Goal: Task Accomplishment & Management: Complete application form

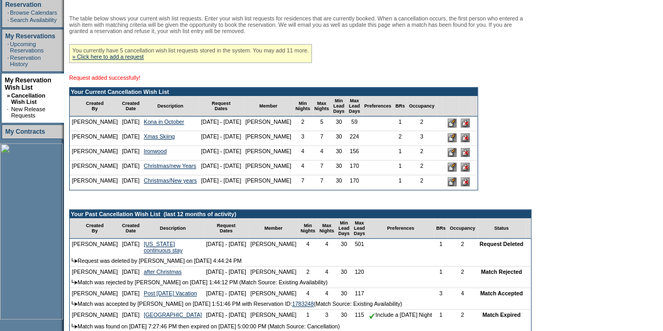
scroll to position [210, 0]
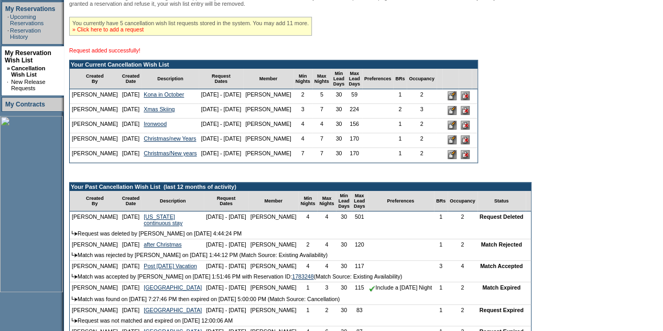
click at [101, 30] on link "» Click here to add a request" at bounding box center [107, 29] width 71 height 6
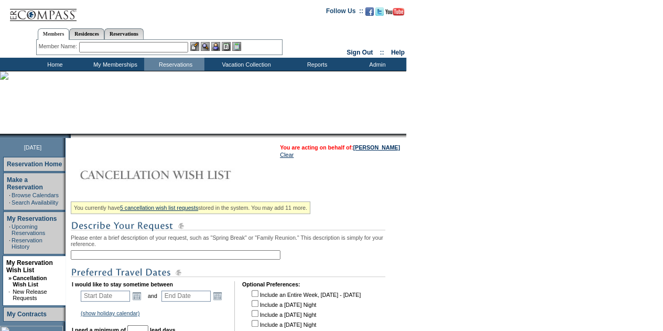
click at [168, 257] on input "text" at bounding box center [176, 254] width 210 height 9
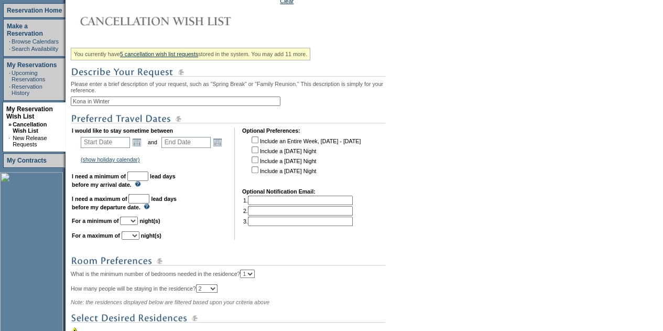
scroll to position [157, 0]
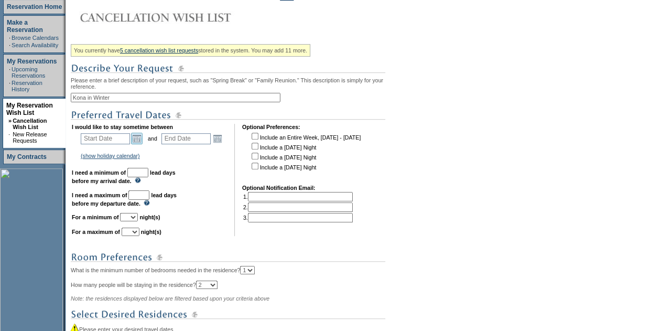
type input "Kona in Winter"
click at [140, 144] on link "Open the calendar popup." at bounding box center [137, 139] width 12 height 12
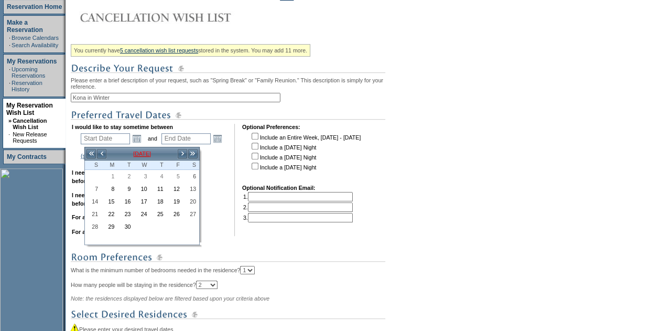
click at [144, 151] on td "[DATE]" at bounding box center [142, 154] width 70 height 12
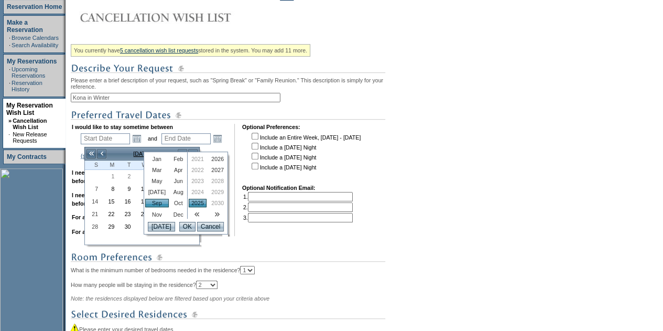
click at [156, 157] on link "Jan" at bounding box center [157, 159] width 24 height 8
click at [214, 156] on link "2026" at bounding box center [218, 159] width 18 height 8
click at [184, 227] on input "OK" at bounding box center [187, 226] width 16 height 9
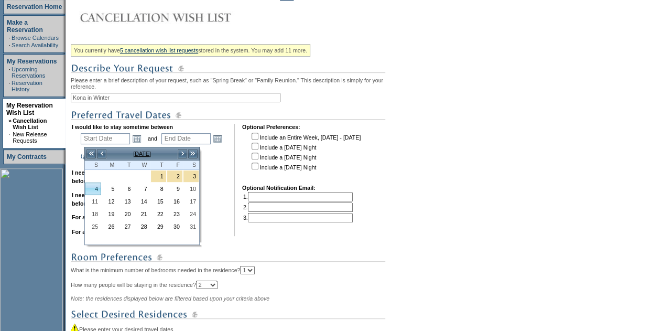
click at [96, 188] on link "4" at bounding box center [92, 189] width 15 height 12
type input "[DATE]"
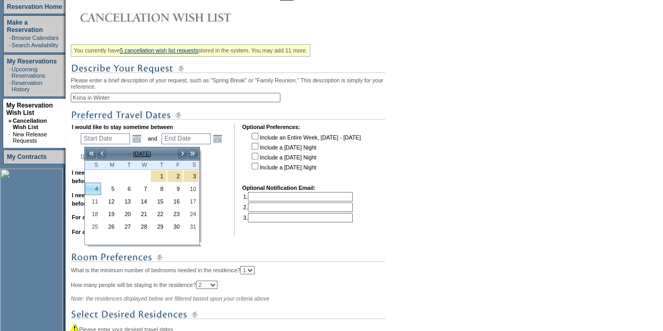
type input "125"
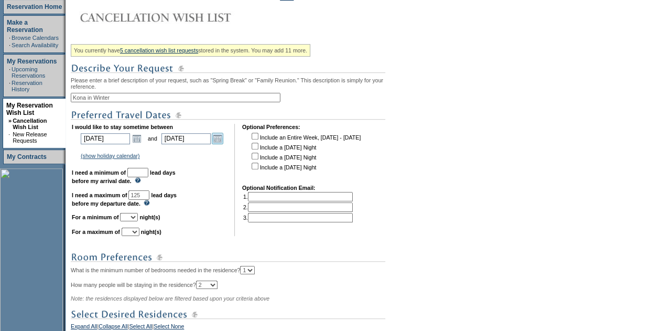
click at [222, 141] on link "Open the calendar popup." at bounding box center [218, 139] width 12 height 12
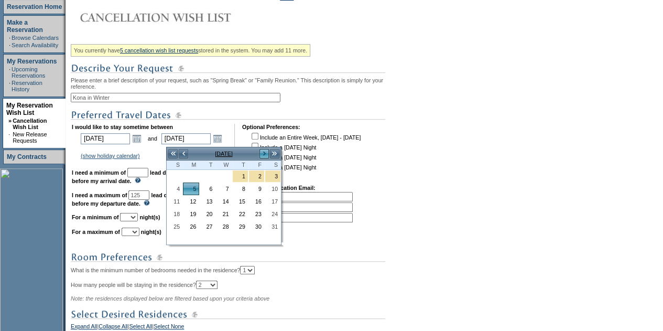
click at [266, 150] on link ">" at bounding box center [264, 153] width 10 height 10
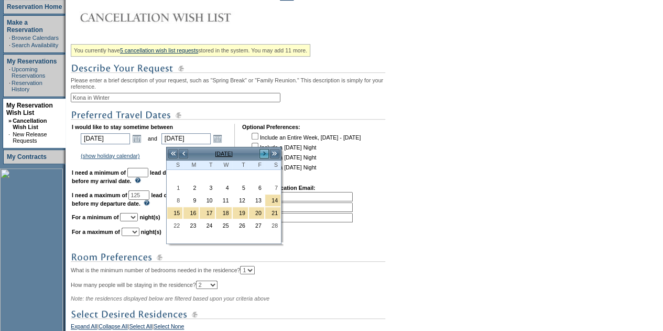
click at [266, 150] on link ">" at bounding box center [264, 153] width 10 height 10
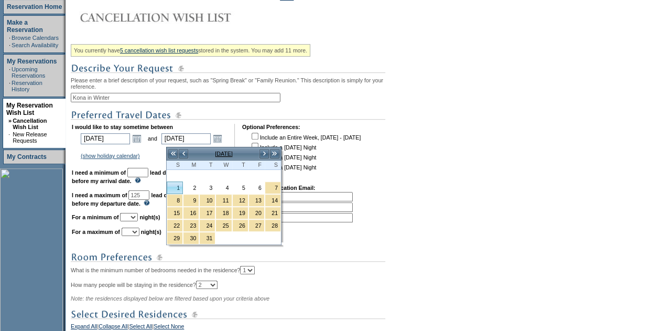
click at [180, 184] on link "1" at bounding box center [174, 188] width 15 height 12
type input "[DATE]"
type input "180"
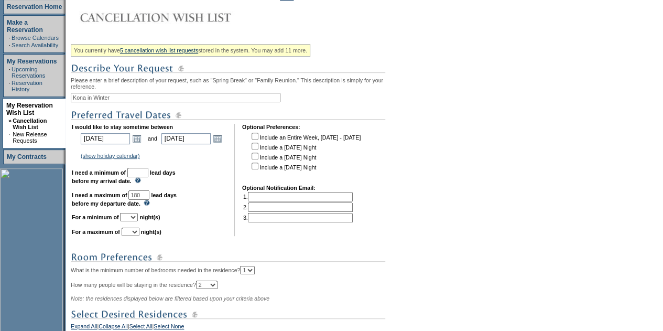
click at [148, 175] on input "text" at bounding box center [137, 172] width 21 height 9
type input "30"
click at [138, 221] on select "1 2 3 4 5 6 7 8 9 10 11 12 13 14" at bounding box center [129, 217] width 18 height 8
select select "2"
click at [133, 218] on select "1 2 3 4 5 6 7 8 9 10 11 12 13 14" at bounding box center [129, 217] width 18 height 8
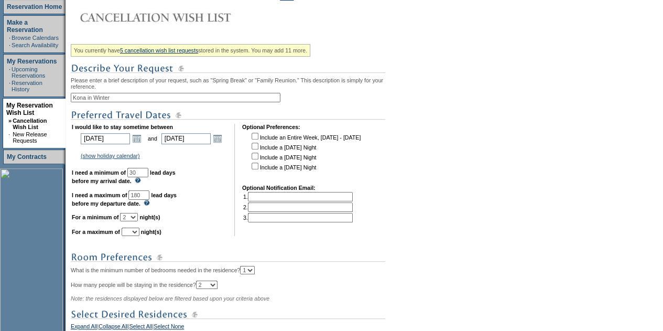
click at [139, 236] on select "1 2 3 4 5 6 7 8 9 10 11 12 13 14" at bounding box center [131, 231] width 18 height 8
select select "5"
click at [134, 233] on select "1 2 3 4 5 6 7 8 9 10 11 12 13 14" at bounding box center [131, 231] width 18 height 8
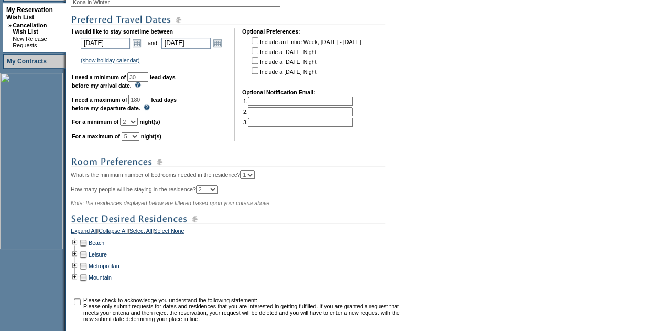
scroll to position [362, 0]
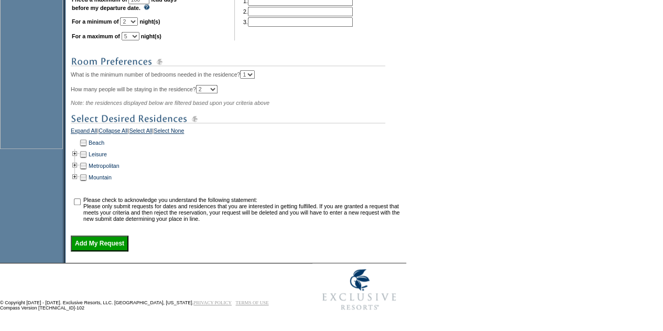
click at [78, 142] on td at bounding box center [75, 143] width 8 height 12
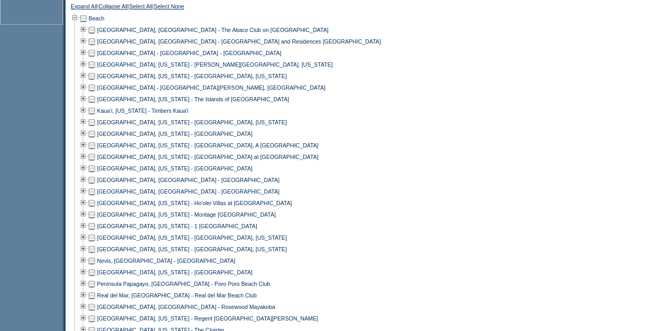
scroll to position [519, 0]
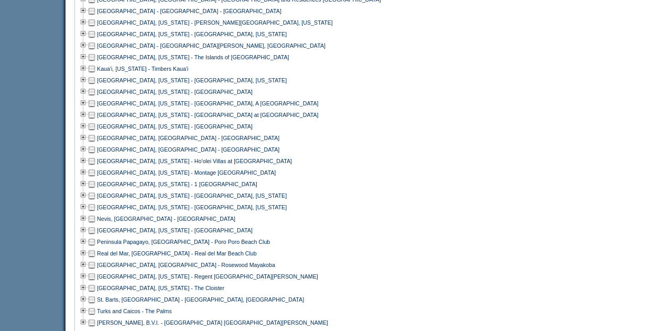
click at [95, 109] on td at bounding box center [92, 103] width 8 height 12
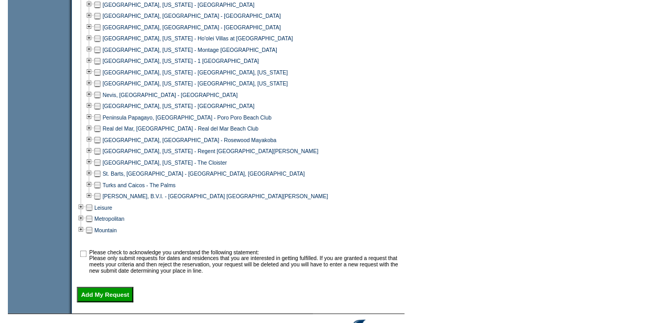
scroll to position [707, 0]
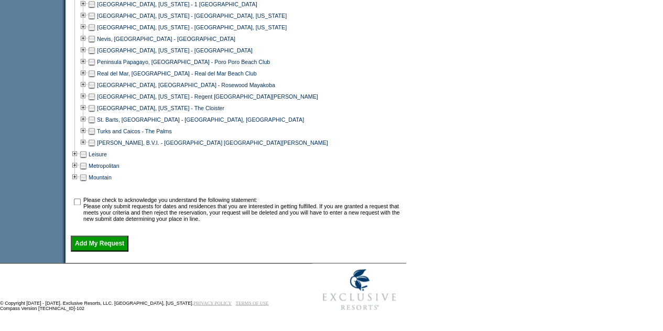
click at [81, 199] on input "checkbox" at bounding box center [77, 201] width 7 height 7
checkbox input "true"
click at [111, 243] on input "Add My Request" at bounding box center [100, 243] width 58 height 16
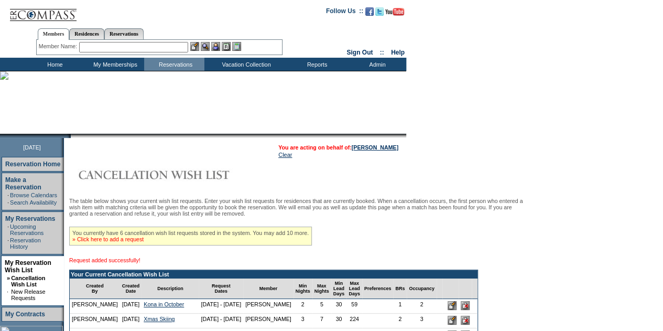
click at [125, 241] on link "» Click here to add a request" at bounding box center [107, 239] width 71 height 6
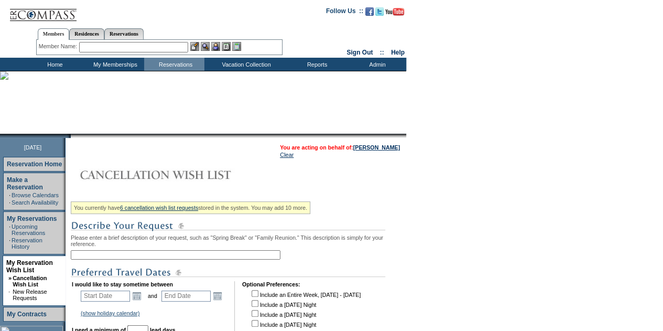
click at [121, 252] on input "text" at bounding box center [176, 254] width 210 height 9
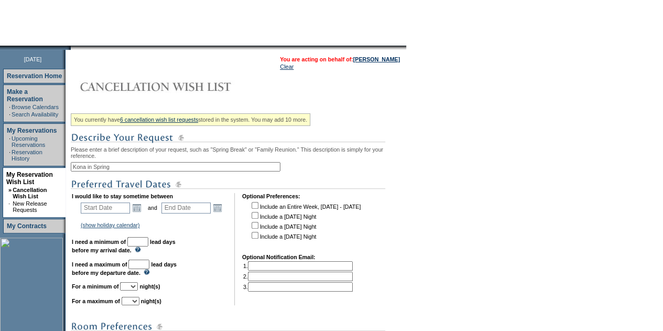
scroll to position [262, 0]
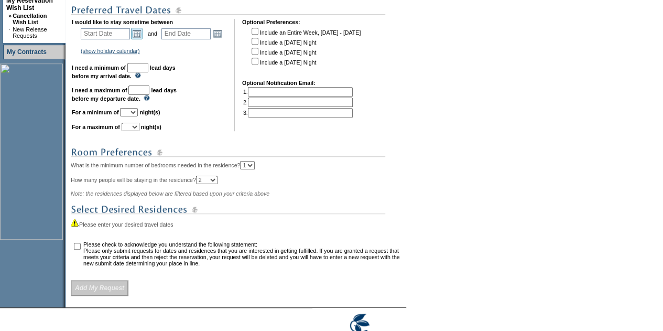
type input "Kona in Spring"
click at [143, 39] on link "Open the calendar popup." at bounding box center [137, 34] width 12 height 12
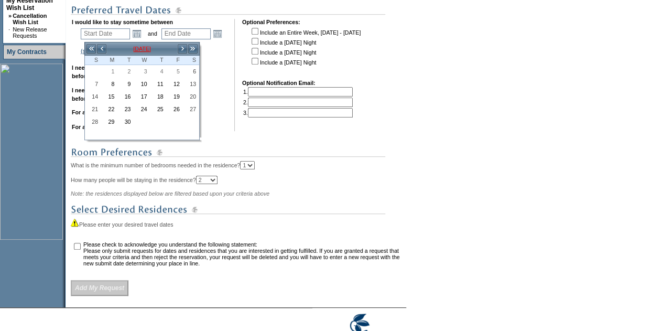
click at [152, 51] on td "[DATE]" at bounding box center [142, 49] width 70 height 12
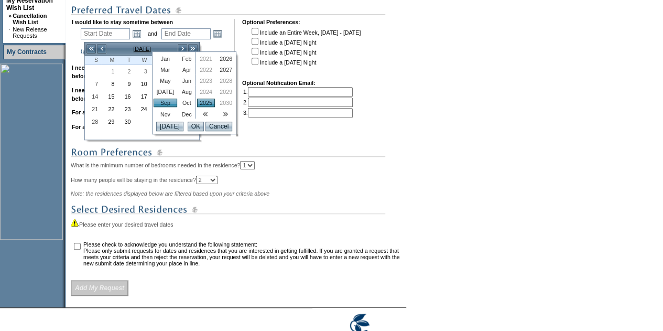
click at [166, 69] on link "Mar" at bounding box center [166, 69] width 24 height 8
click at [225, 58] on link "2026" at bounding box center [226, 58] width 18 height 8
click at [193, 126] on input "OK" at bounding box center [196, 126] width 16 height 9
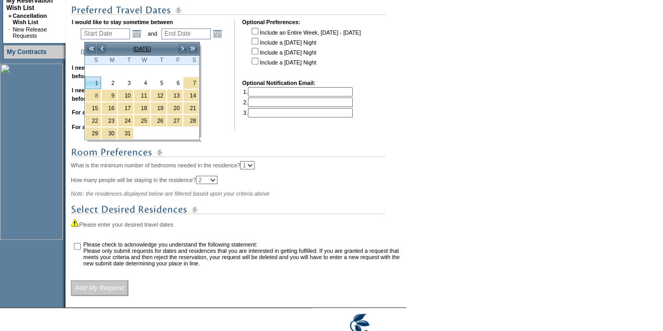
click at [96, 83] on link "1" at bounding box center [92, 83] width 15 height 12
type input "[DATE]"
type input "2026-03-02"
type input "[DATE]"
type input "3/2/2026"
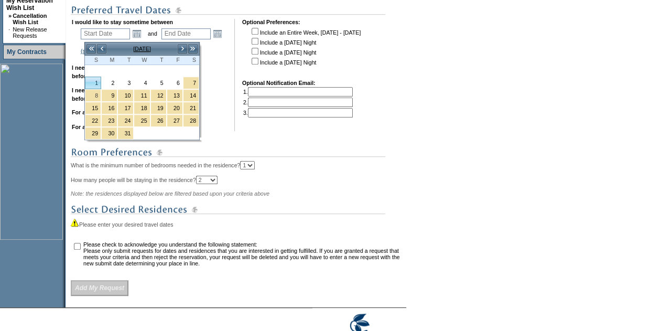
type input "181"
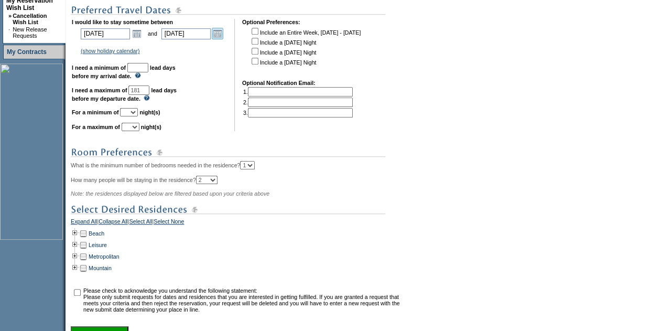
click at [223, 32] on link "Open the calendar popup." at bounding box center [218, 34] width 12 height 12
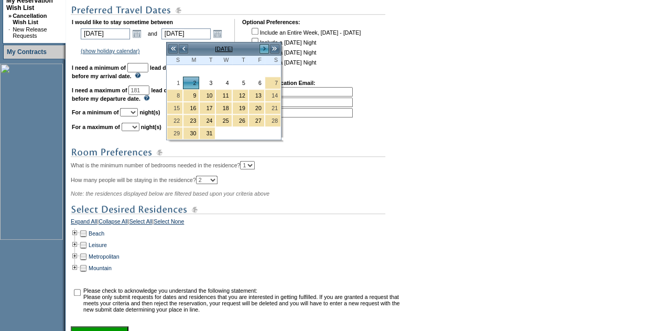
click at [261, 53] on link ">" at bounding box center [264, 48] width 10 height 10
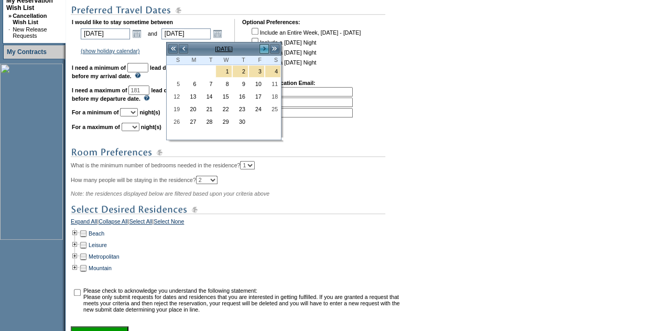
click at [263, 51] on link ">" at bounding box center [264, 48] width 10 height 10
click at [176, 133] on link "31" at bounding box center [174, 134] width 15 height 12
type input "2026-05-31"
type input "5/31/2026"
type input "271"
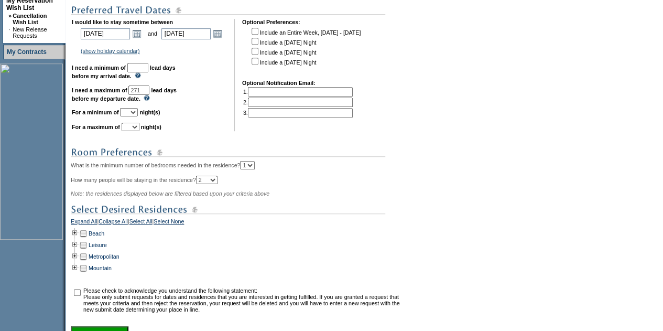
click at [148, 68] on input "text" at bounding box center [137, 67] width 21 height 9
type input "30"
click at [138, 115] on select "1 2 3 4 5 6 7 8 9 10 11 12 13 14" at bounding box center [129, 112] width 18 height 8
select select "2"
click at [133, 113] on select "1 2 3 4 5 6 7 8 9 10 11 12 13 14" at bounding box center [129, 112] width 18 height 8
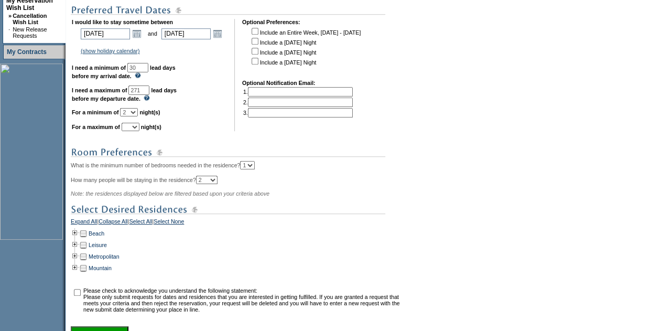
click at [139, 131] on select "1 2 3 4 5 6 7 8 9 10 11 12 13 14" at bounding box center [131, 127] width 18 height 8
select select "5"
click at [134, 128] on select "1 2 3 4 5 6 7 8 9 10 11 12 13 14" at bounding box center [131, 127] width 18 height 8
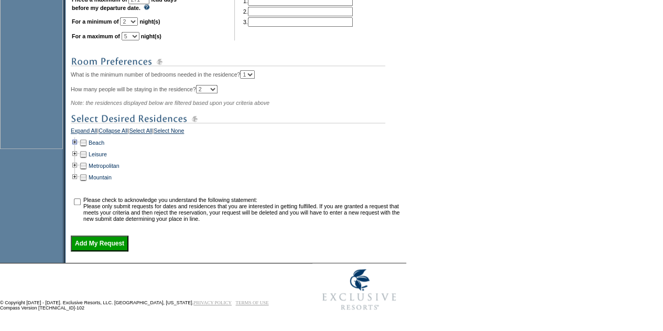
click at [79, 141] on td at bounding box center [75, 143] width 8 height 12
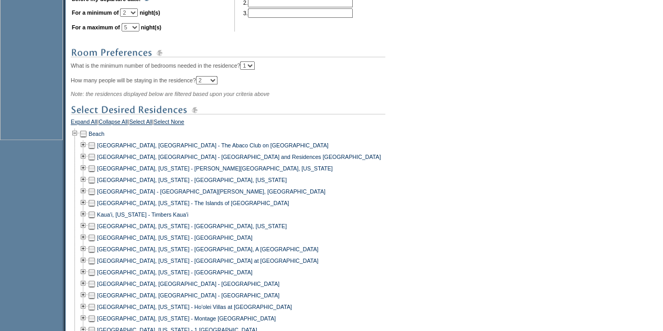
click at [95, 254] on td at bounding box center [92, 249] width 8 height 12
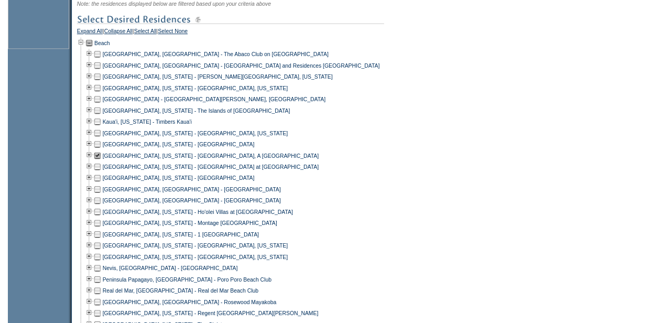
scroll to position [624, 0]
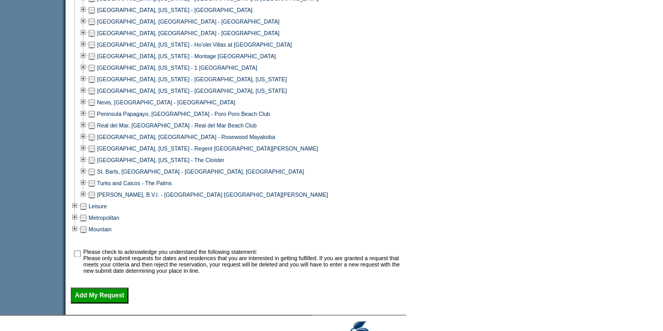
click at [82, 258] on td at bounding box center [77, 260] width 10 height 25
click at [79, 257] on input "checkbox" at bounding box center [77, 253] width 7 height 7
checkbox input "true"
click at [106, 303] on input "Add My Request" at bounding box center [100, 295] width 58 height 16
